Goal: Task Accomplishment & Management: Complete application form

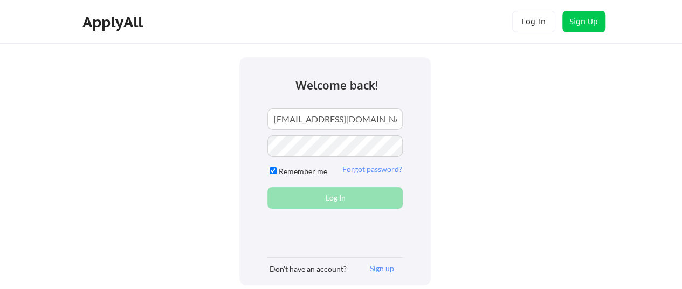
click at [144, 122] on div "Create account Log In Welcome back! mimi.c.yeh@gmail.com Remember me Forgot pas…" at bounding box center [341, 261] width 682 height 523
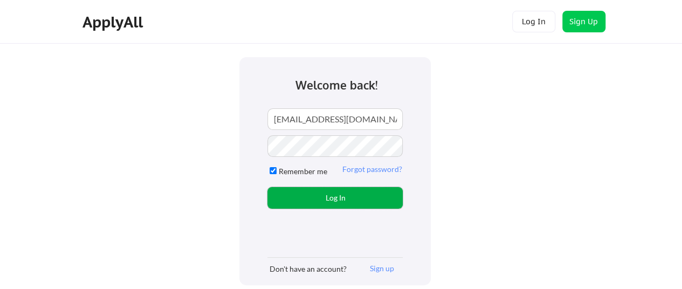
click at [311, 188] on button "Log In" at bounding box center [334, 198] width 135 height 22
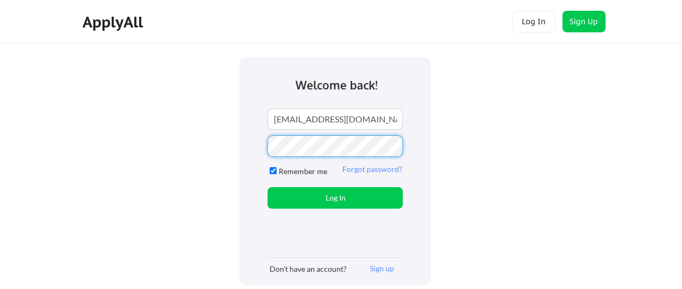
click at [209, 170] on div "Create account Log In Welcome back! mimi.c.yeh@gmail.com Remember me Forgot pas…" at bounding box center [341, 261] width 682 height 523
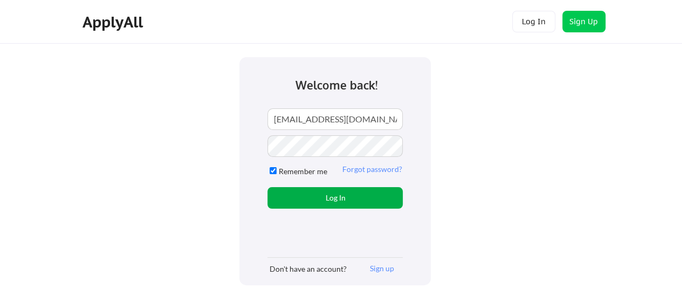
click at [311, 196] on button "Log In" at bounding box center [334, 198] width 135 height 22
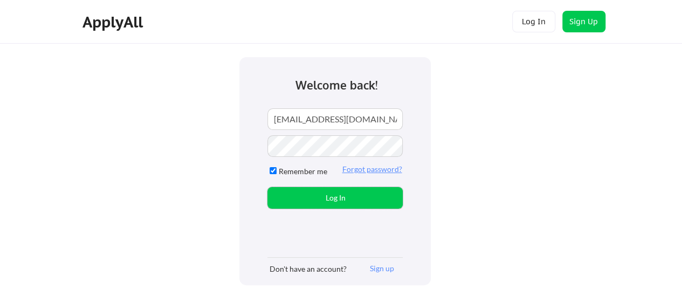
click at [379, 168] on button "Forgot password?" at bounding box center [371, 169] width 63 height 10
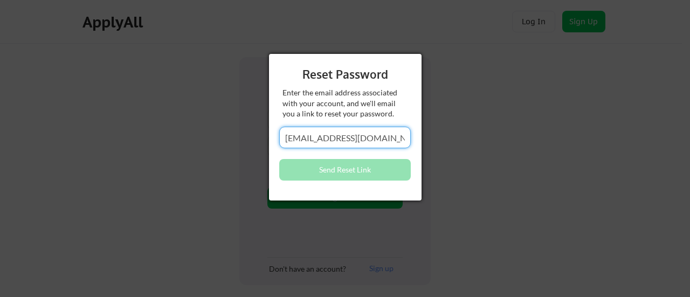
type input "mimi.c.yeh@gmail.com"
click at [389, 155] on div "Reset Password Enter the email address associated with your account, and we'll …" at bounding box center [345, 127] width 153 height 147
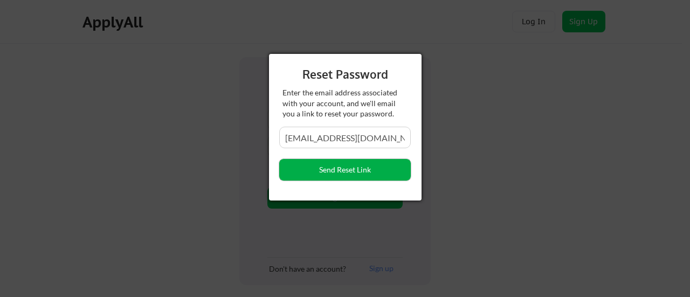
click at [372, 171] on button "Send Reset Link" at bounding box center [344, 170] width 131 height 22
click at [348, 157] on div "Reset Password Enter the email address associated with your account, and we'll …" at bounding box center [345, 127] width 153 height 147
click at [346, 160] on button "Send Reset Link" at bounding box center [344, 170] width 131 height 22
click at [275, 49] on div at bounding box center [345, 148] width 690 height 297
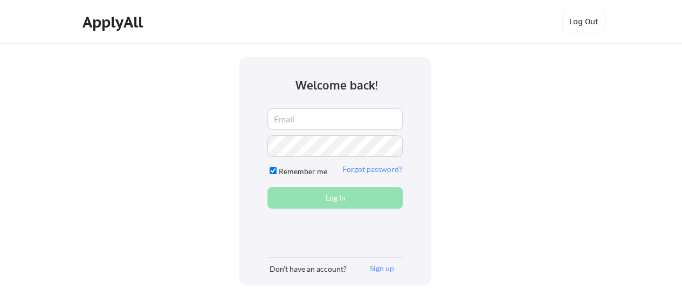
click at [307, 122] on input "email" at bounding box center [334, 119] width 135 height 22
type input "mimi.c.yeh@gmail.com"
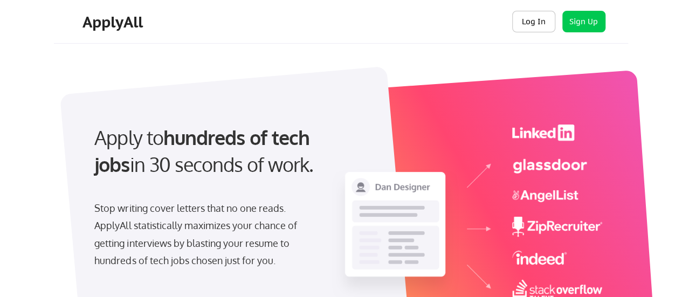
click at [534, 18] on button "Log In" at bounding box center [533, 22] width 43 height 22
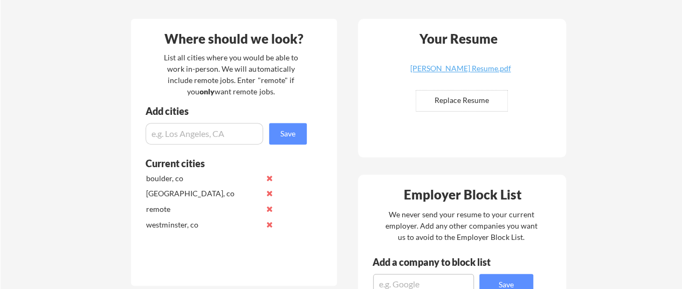
scroll to position [269, 0]
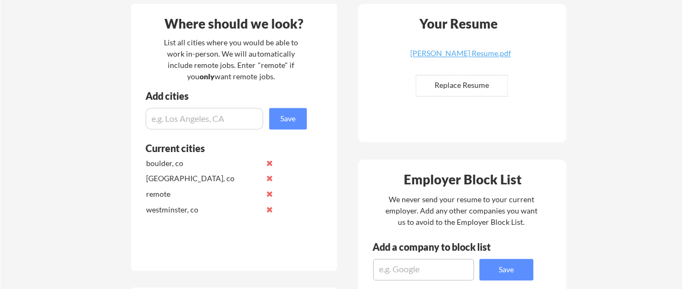
click at [484, 84] on input "file" at bounding box center [461, 85] width 91 height 20
type input "C:\fakepath\Yeh, MiMi.docx"
click at [449, 81] on input "file" at bounding box center [461, 85] width 91 height 20
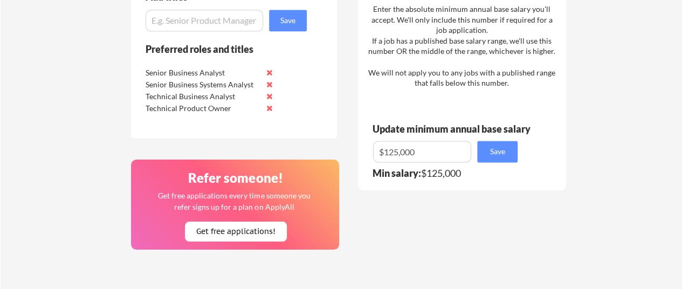
scroll to position [647, 0]
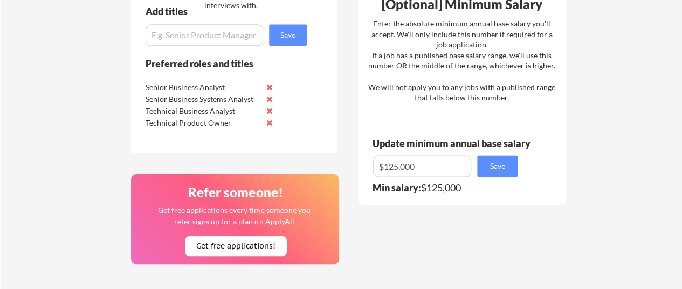
click at [424, 155] on input "input" at bounding box center [422, 166] width 98 height 22
click at [398, 167] on input "input" at bounding box center [422, 166] width 98 height 22
click at [389, 170] on input "input" at bounding box center [422, 166] width 98 height 22
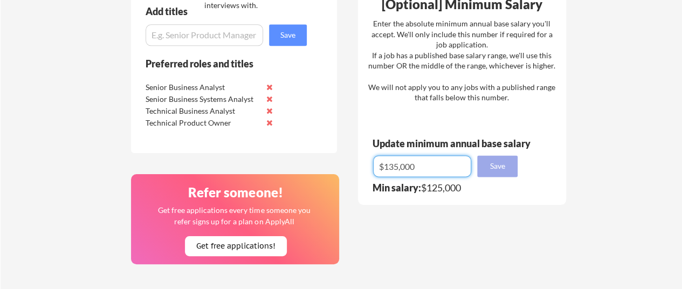
type input "$135,000"
click at [504, 166] on button "Save" at bounding box center [497, 166] width 40 height 22
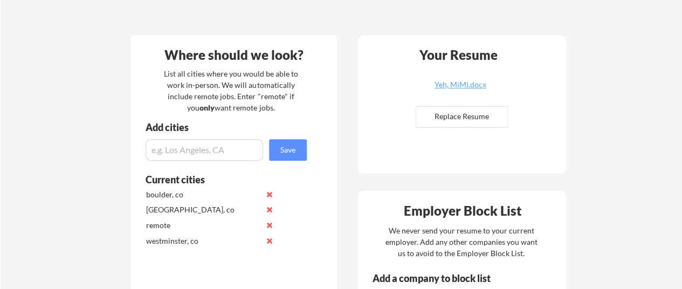
scroll to position [269, 0]
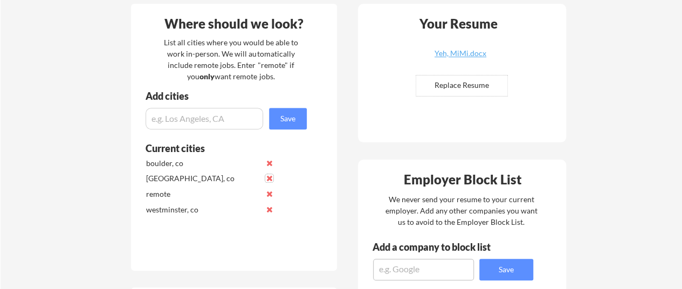
click at [269, 178] on button at bounding box center [269, 178] width 8 height 8
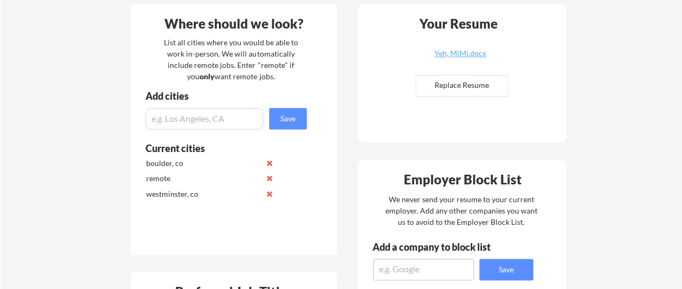
click at [269, 164] on button at bounding box center [269, 163] width 8 height 8
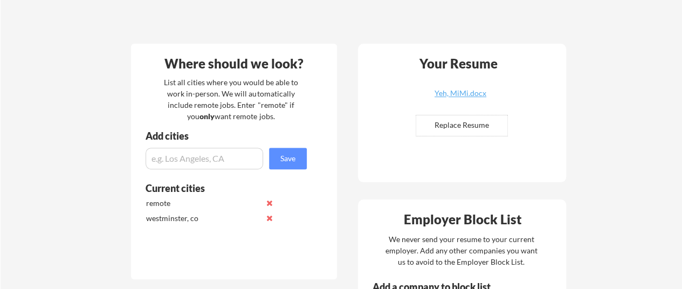
scroll to position [216, 0]
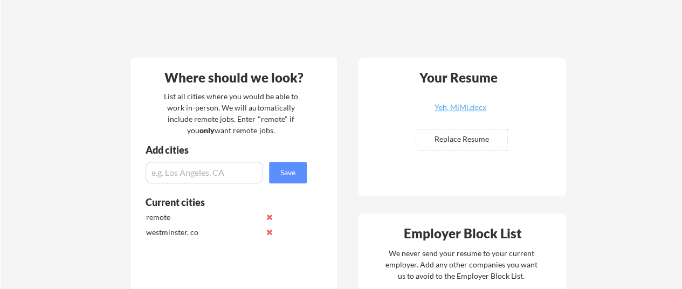
click at [269, 218] on button at bounding box center [269, 217] width 8 height 8
click at [209, 169] on input "input" at bounding box center [204, 173] width 117 height 22
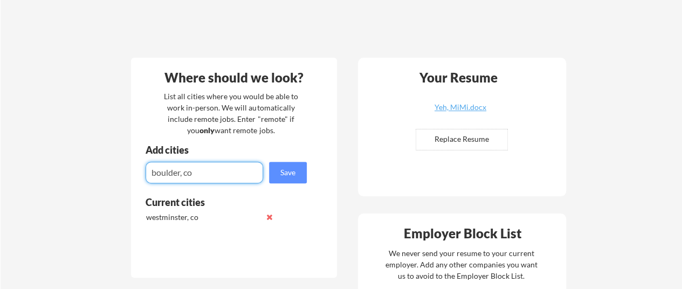
type input "boulder, co"
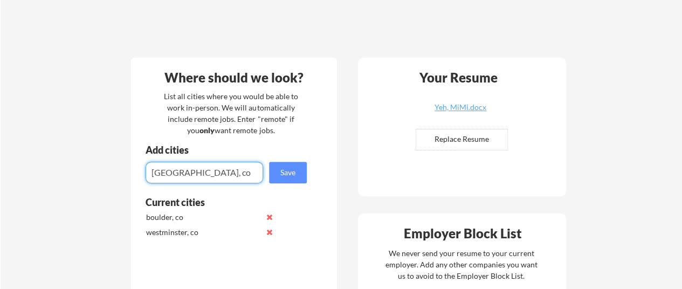
type input "[GEOGRAPHIC_DATA], co"
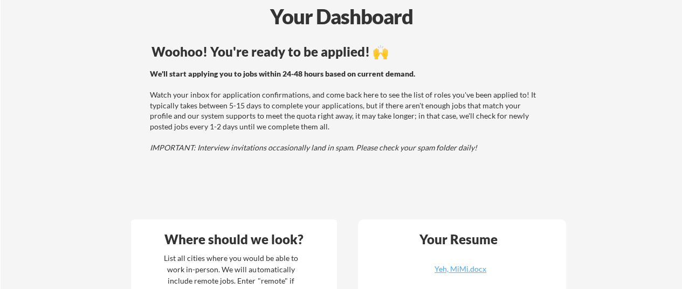
scroll to position [162, 0]
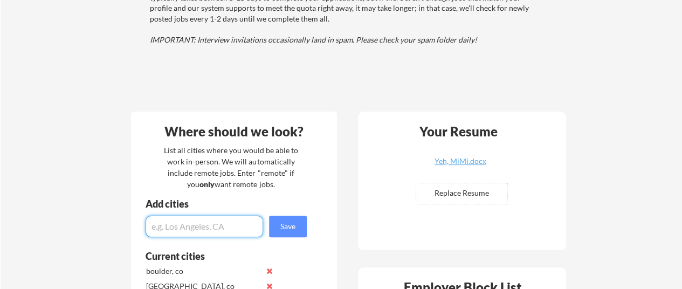
click at [458, 197] on input "file" at bounding box center [461, 193] width 91 height 20
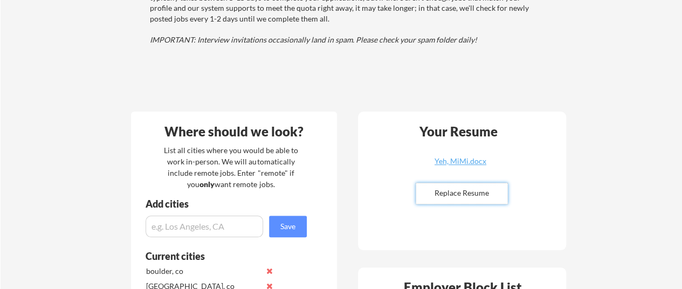
type input "C:\fakepath\Yeh, MiMi (1).docx"
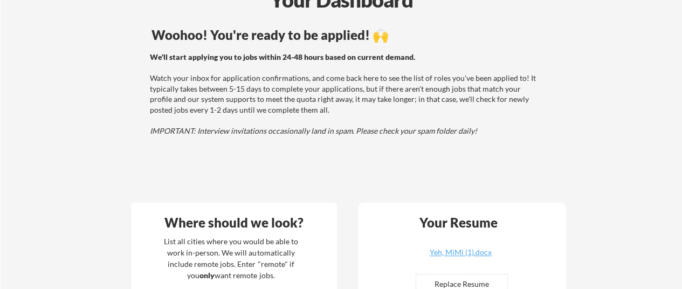
scroll to position [0, 0]
